Goal: Information Seeking & Learning: Find specific fact

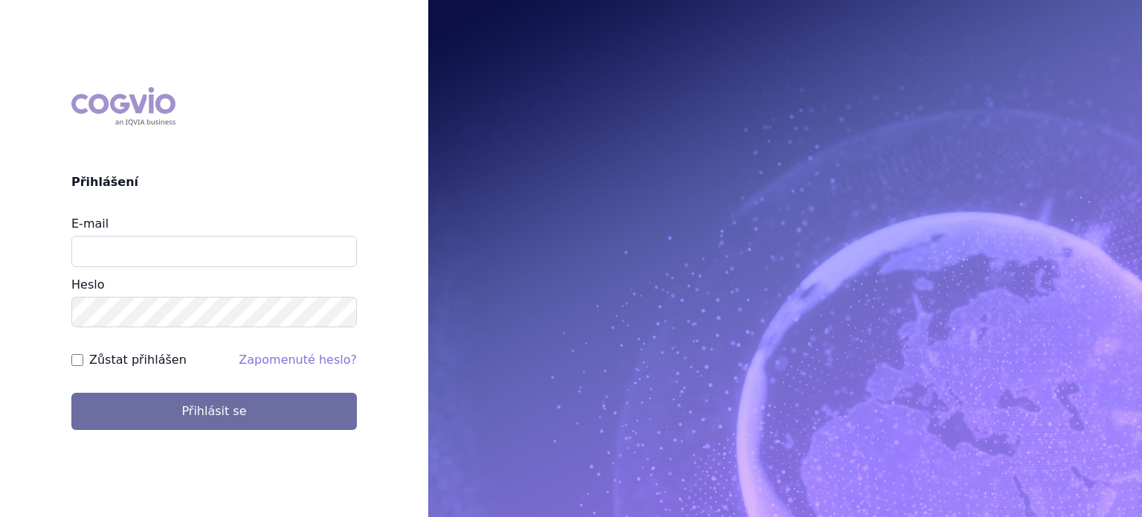
type input "lenka.pribylova@astrazeneca.com"
click at [71, 393] on button "Přihlásit se" at bounding box center [214, 411] width 286 height 37
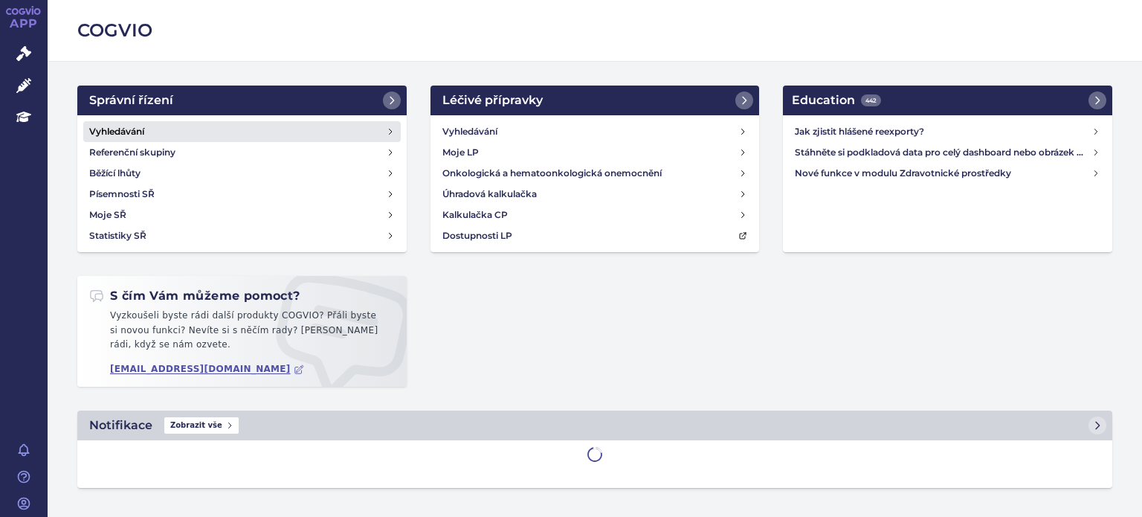
click at [123, 128] on h4 "Vyhledávání" at bounding box center [116, 131] width 55 height 15
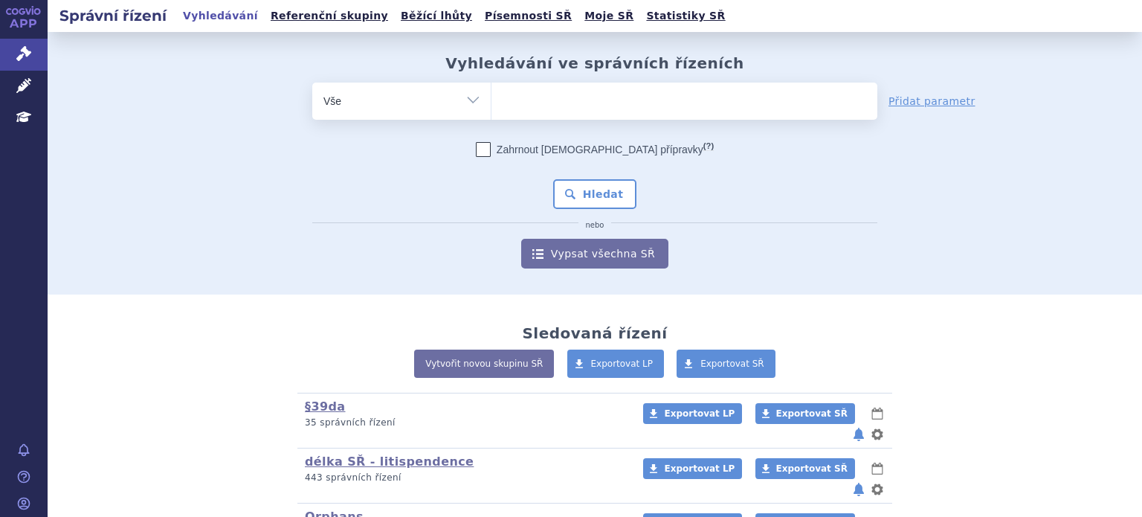
click at [672, 109] on ul at bounding box center [684, 98] width 386 height 31
click at [491, 109] on select at bounding box center [491, 100] width 1 height 37
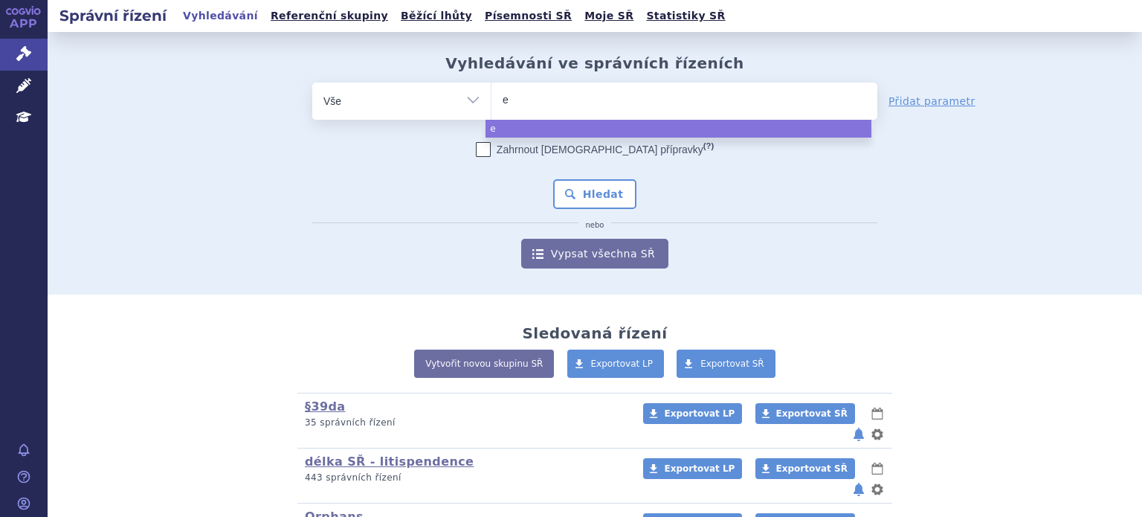
type input "ez"
type input "ezme"
type input "ezmek"
type input "ezmekly"
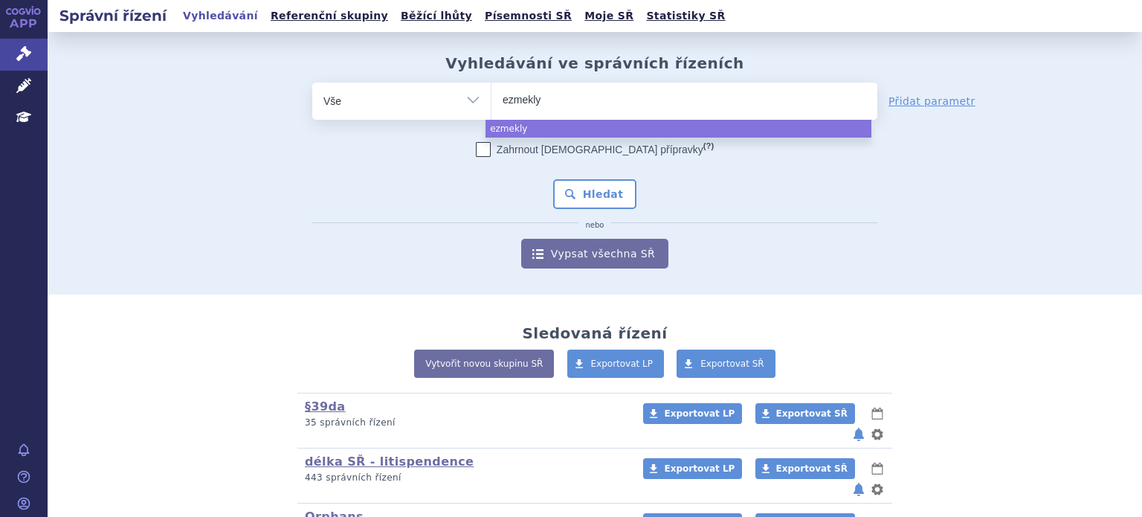
type input "ezmekly"
select select "ezmekly"
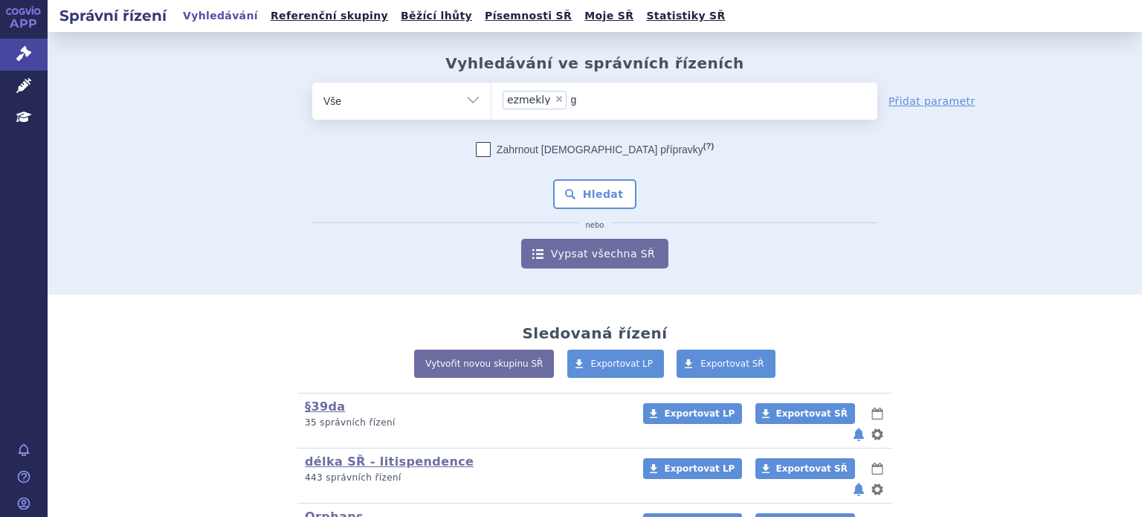
type input "go"
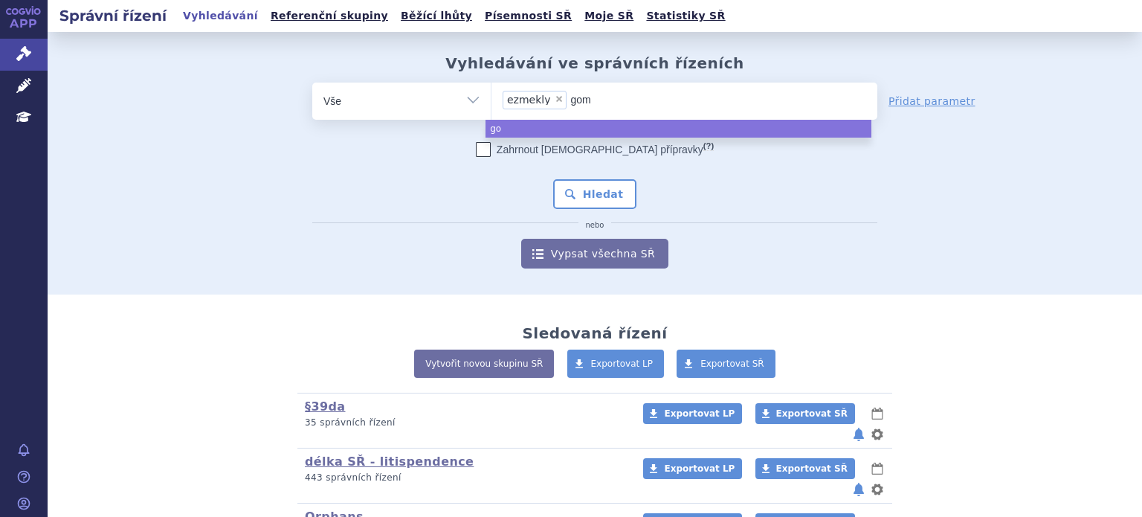
type input "gome"
type input "gomek"
type input "gomekl"
type input "gomekli"
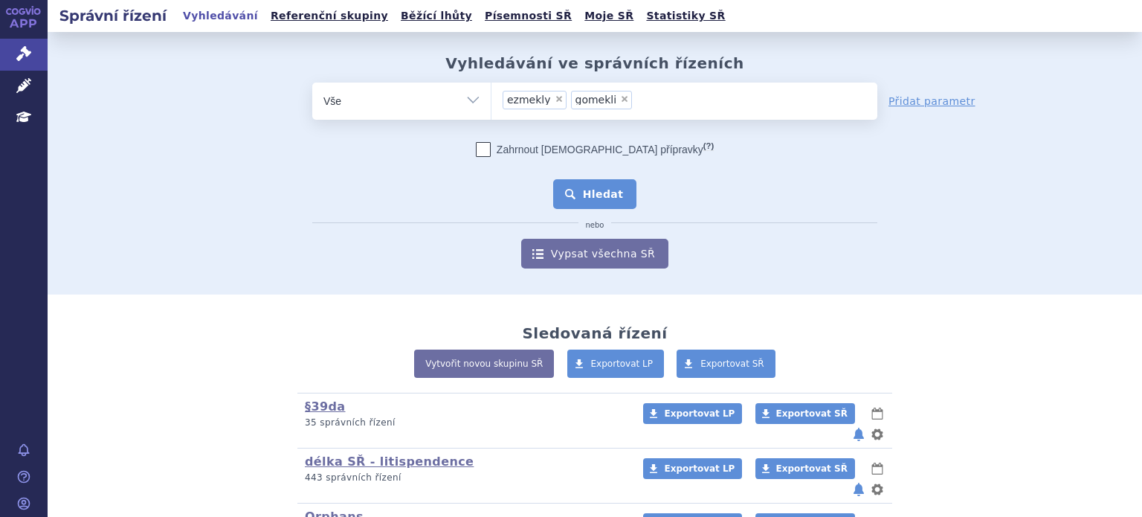
click at [613, 184] on button "Hledat" at bounding box center [595, 194] width 84 height 30
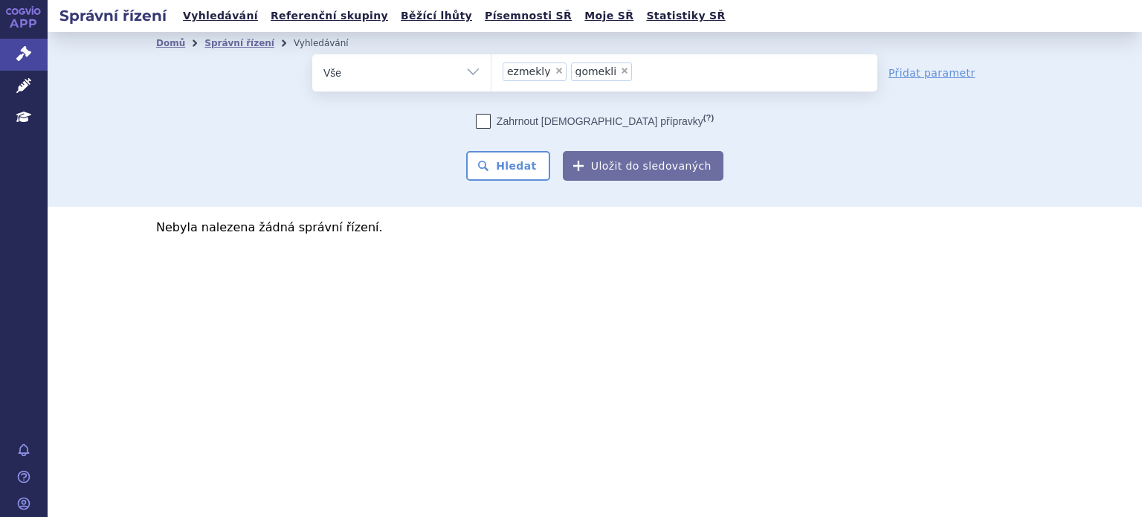
click at [620, 66] on span "×" at bounding box center [624, 70] width 9 height 9
click at [491, 65] on select "ezmekly gomekli" at bounding box center [491, 72] width 1 height 37
click at [517, 173] on button "Hledat" at bounding box center [508, 166] width 84 height 30
